Goal: Check status: Check status

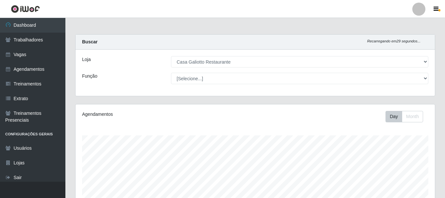
select select "279"
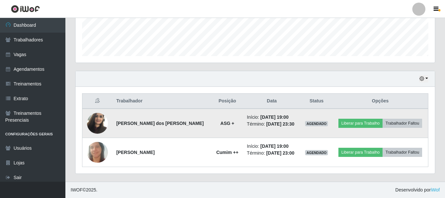
scroll to position [136, 359]
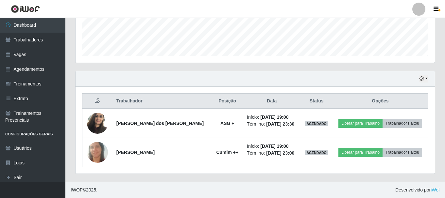
click at [428, 78] on div "Hoje 1 dia 3 dias 1 Semana Não encerrados" at bounding box center [255, 79] width 359 height 16
click at [424, 78] on icon "button" at bounding box center [421, 78] width 5 height 5
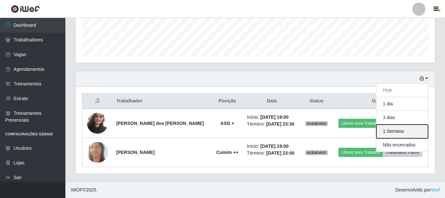
click at [391, 135] on button "1 Semana" at bounding box center [402, 132] width 52 height 14
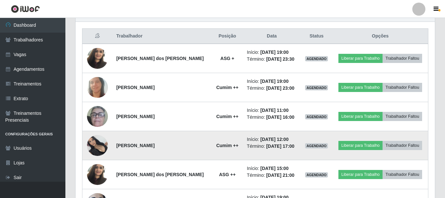
scroll to position [243, 0]
click at [99, 145] on img at bounding box center [97, 145] width 21 height 21
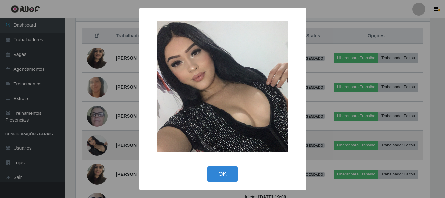
scroll to position [136, 356]
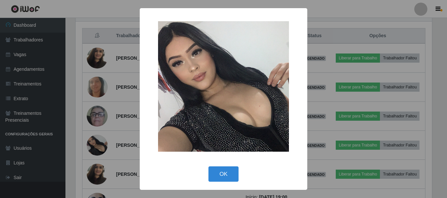
click at [132, 126] on div "× OK Cancel" at bounding box center [223, 99] width 447 height 198
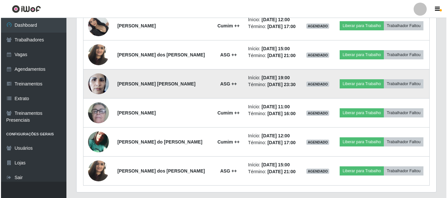
scroll to position [374, 0]
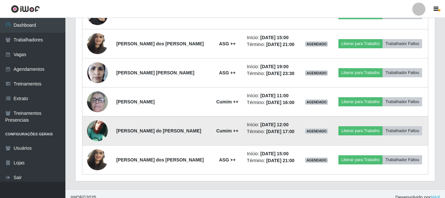
click at [99, 131] on img at bounding box center [97, 131] width 21 height 21
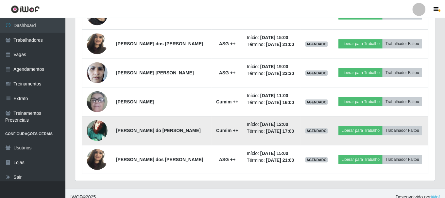
scroll to position [136, 356]
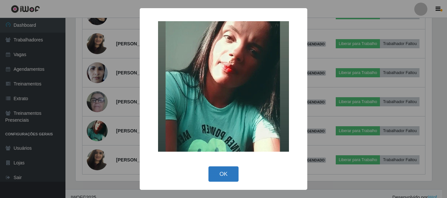
click at [219, 176] on button "OK" at bounding box center [223, 174] width 30 height 15
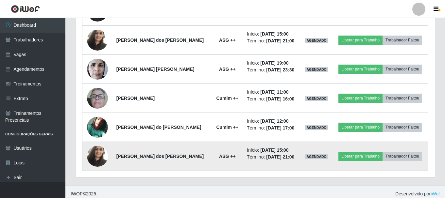
scroll to position [381, 0]
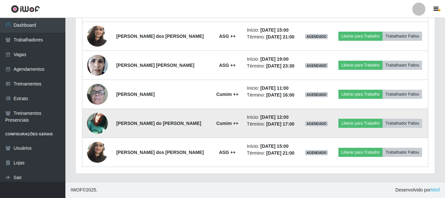
click at [98, 123] on img at bounding box center [97, 123] width 21 height 21
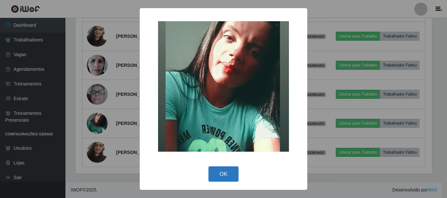
click at [229, 178] on button "OK" at bounding box center [223, 174] width 30 height 15
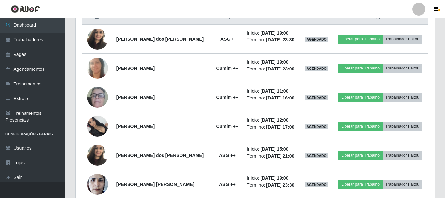
scroll to position [250, 0]
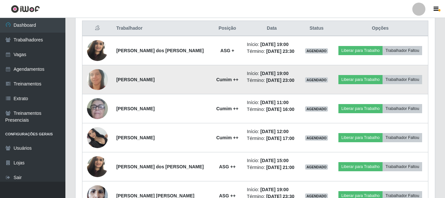
click at [95, 74] on img at bounding box center [97, 79] width 21 height 43
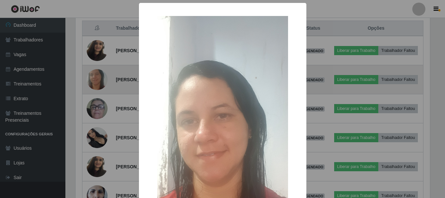
scroll to position [136, 356]
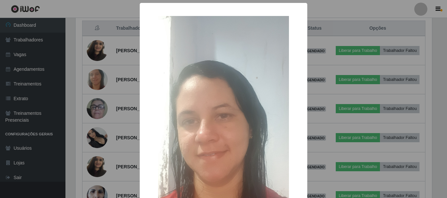
click at [322, 82] on div "× OK Cancel" at bounding box center [223, 99] width 447 height 198
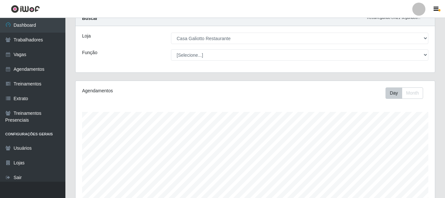
scroll to position [22, 0]
